Goal: Transaction & Acquisition: Purchase product/service

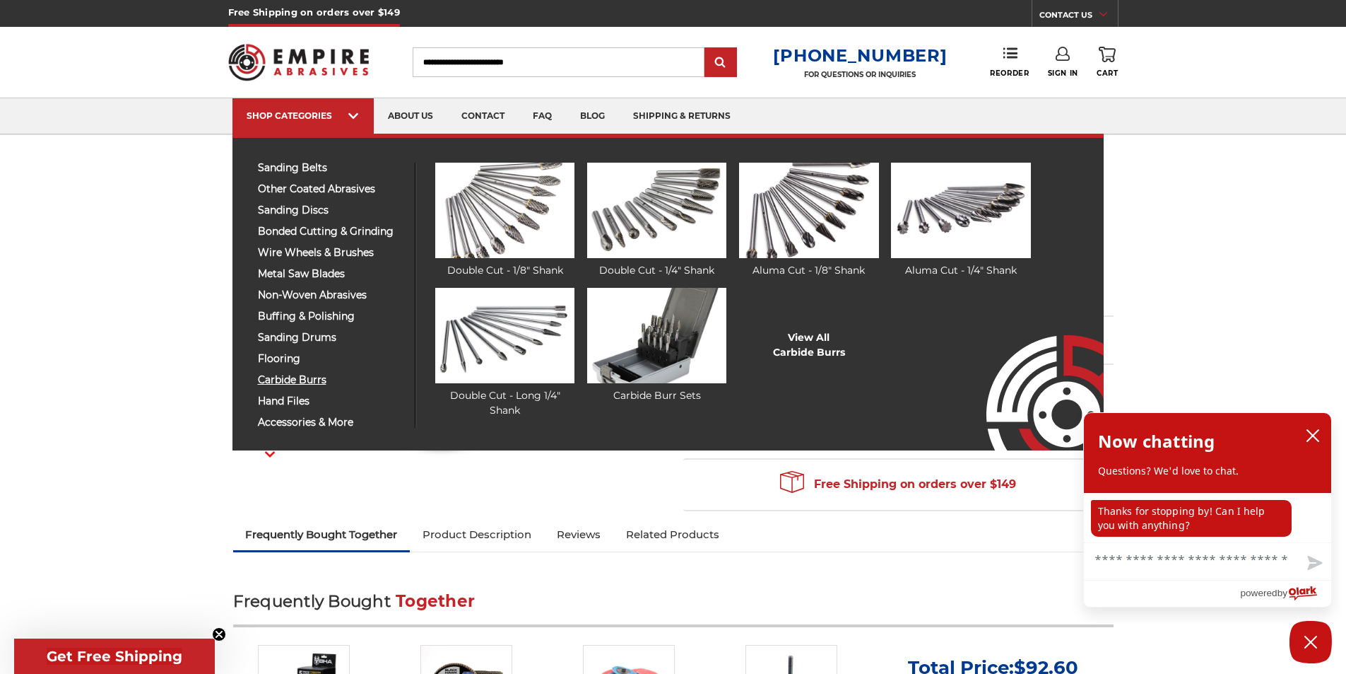
click at [283, 380] on span "carbide burrs" at bounding box center [331, 380] width 146 height 11
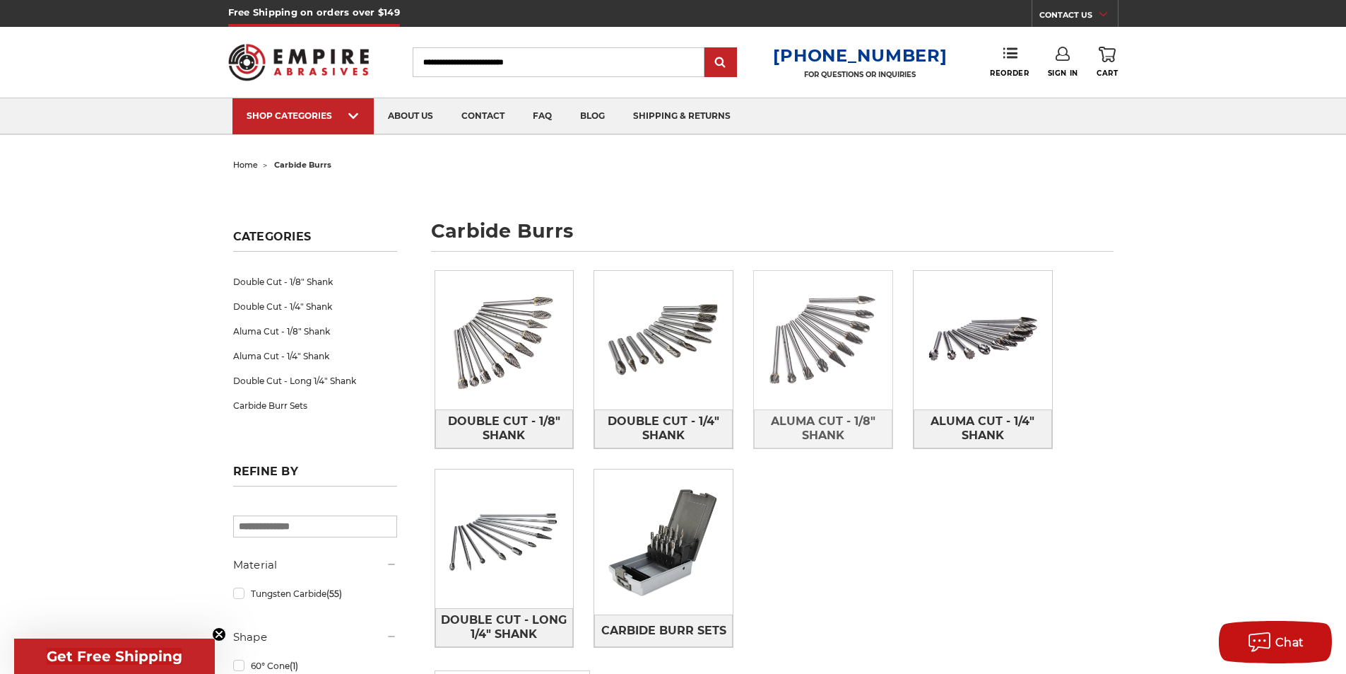
click at [809, 356] on img at bounding box center [823, 340] width 139 height 139
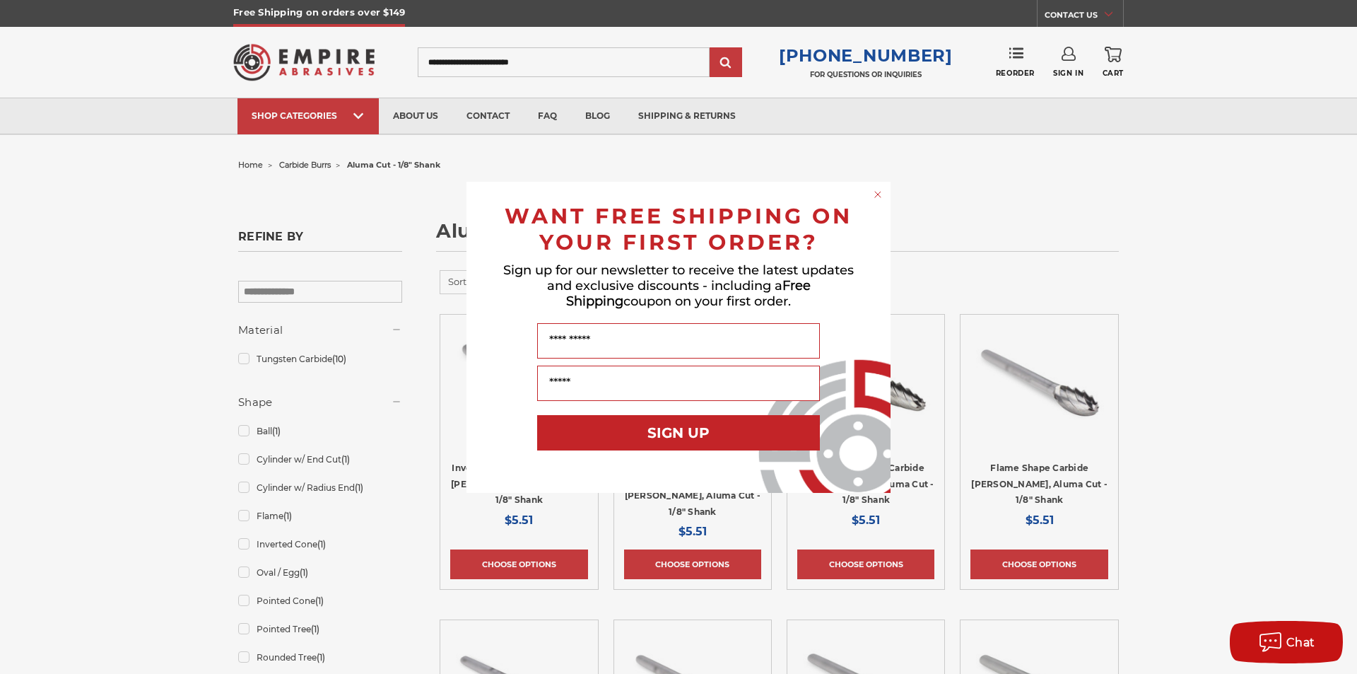
click at [878, 193] on circle "Close dialog" at bounding box center [877, 193] width 13 height 13
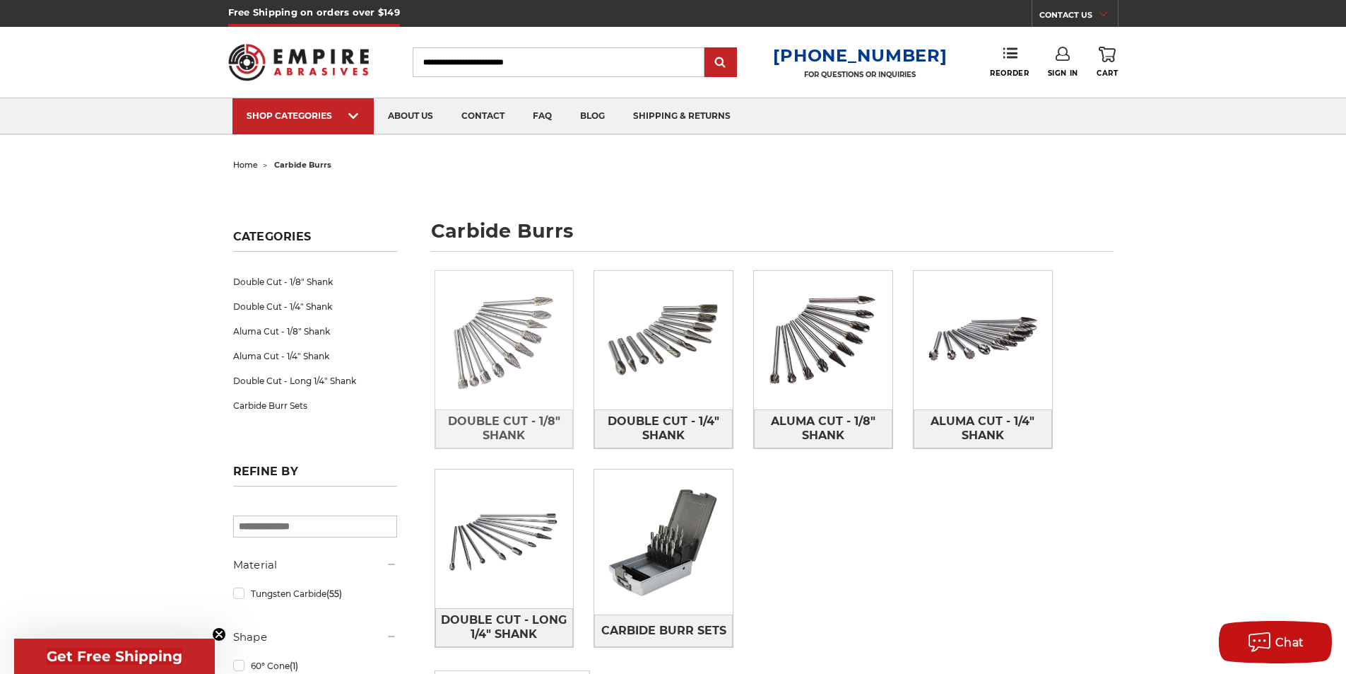
click at [476, 358] on img at bounding box center [504, 340] width 139 height 139
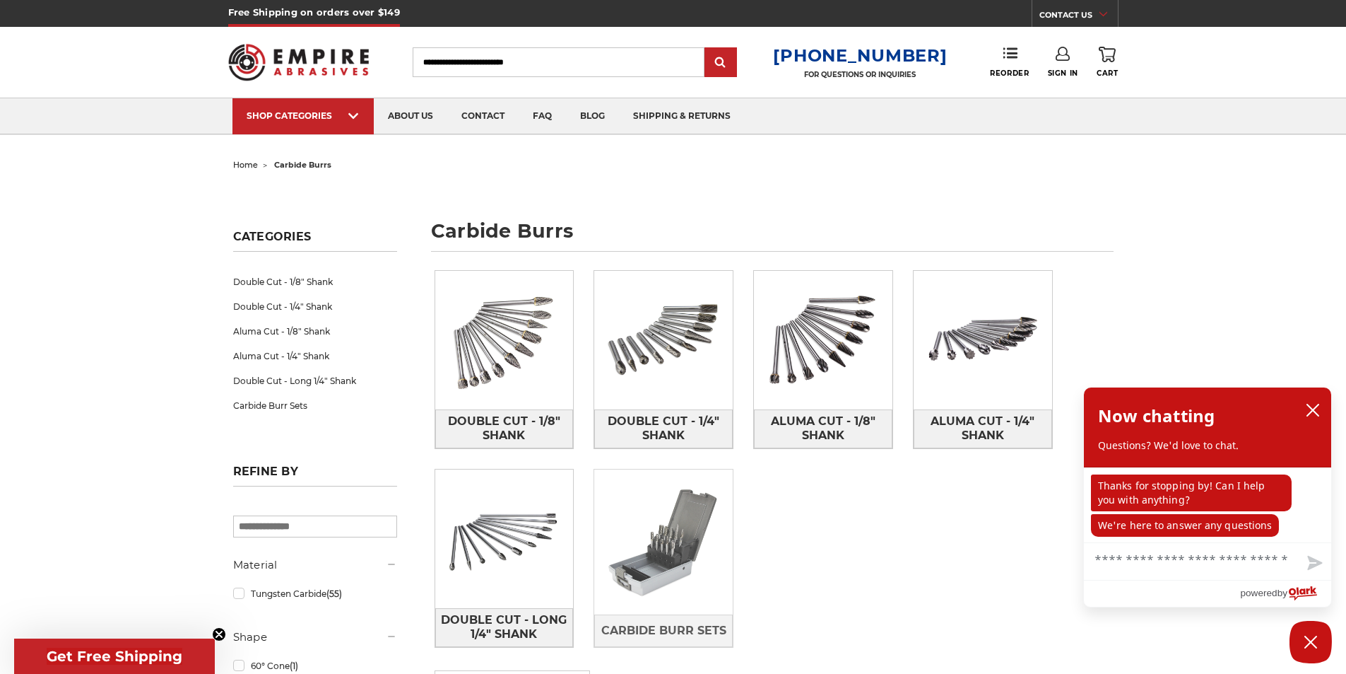
click at [685, 550] on img at bounding box center [663, 542] width 139 height 139
